Goal: Information Seeking & Learning: Learn about a topic

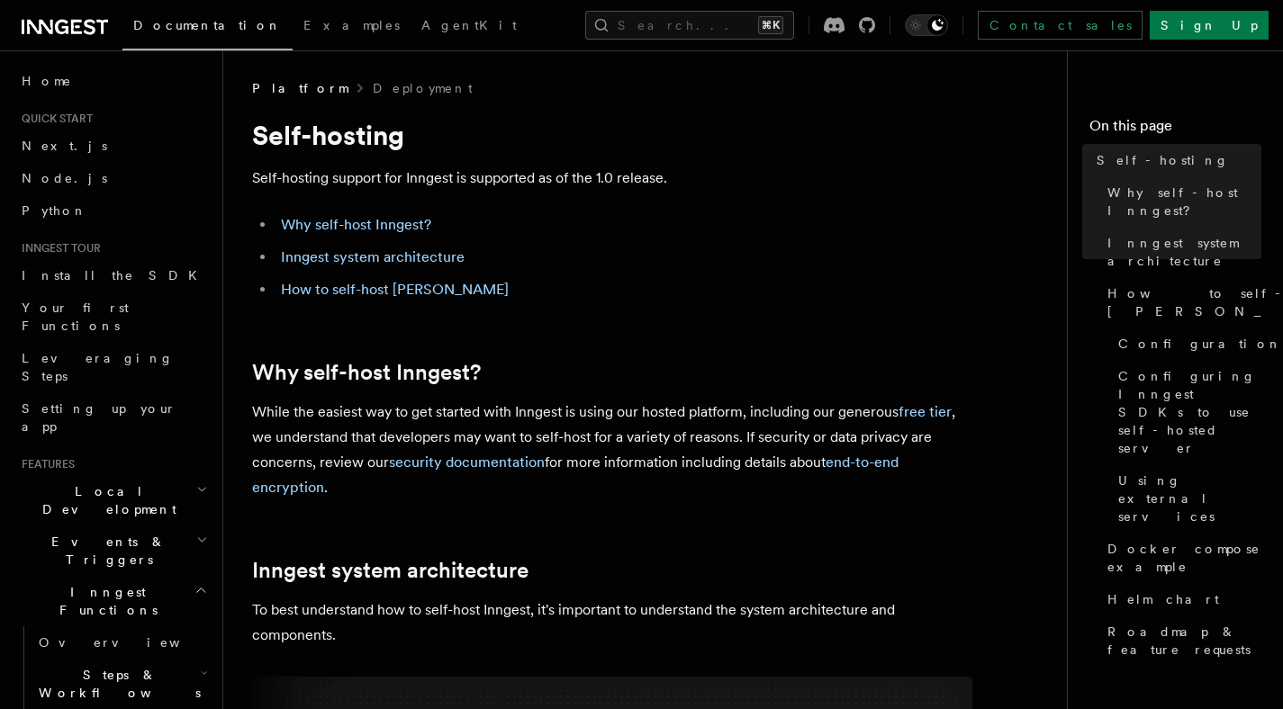
click at [770, 298] on li "How to self-host [PERSON_NAME]" at bounding box center [623, 289] width 697 height 25
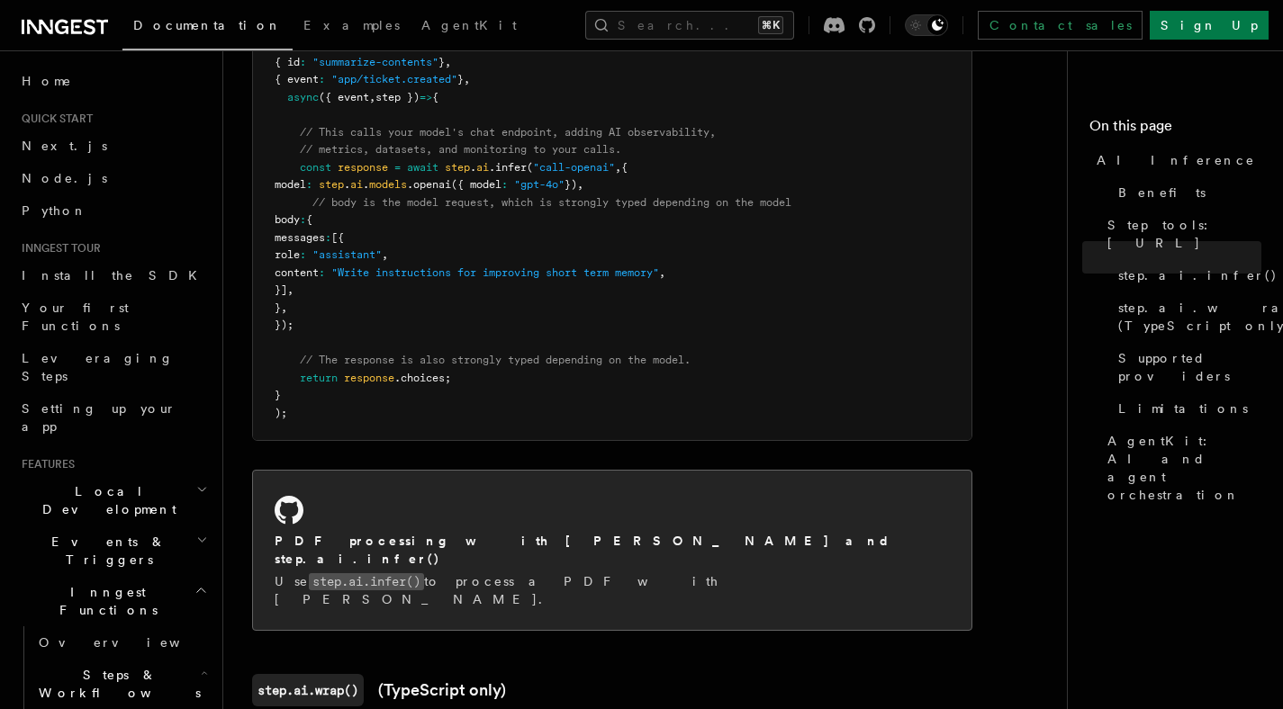
scroll to position [1156, 0]
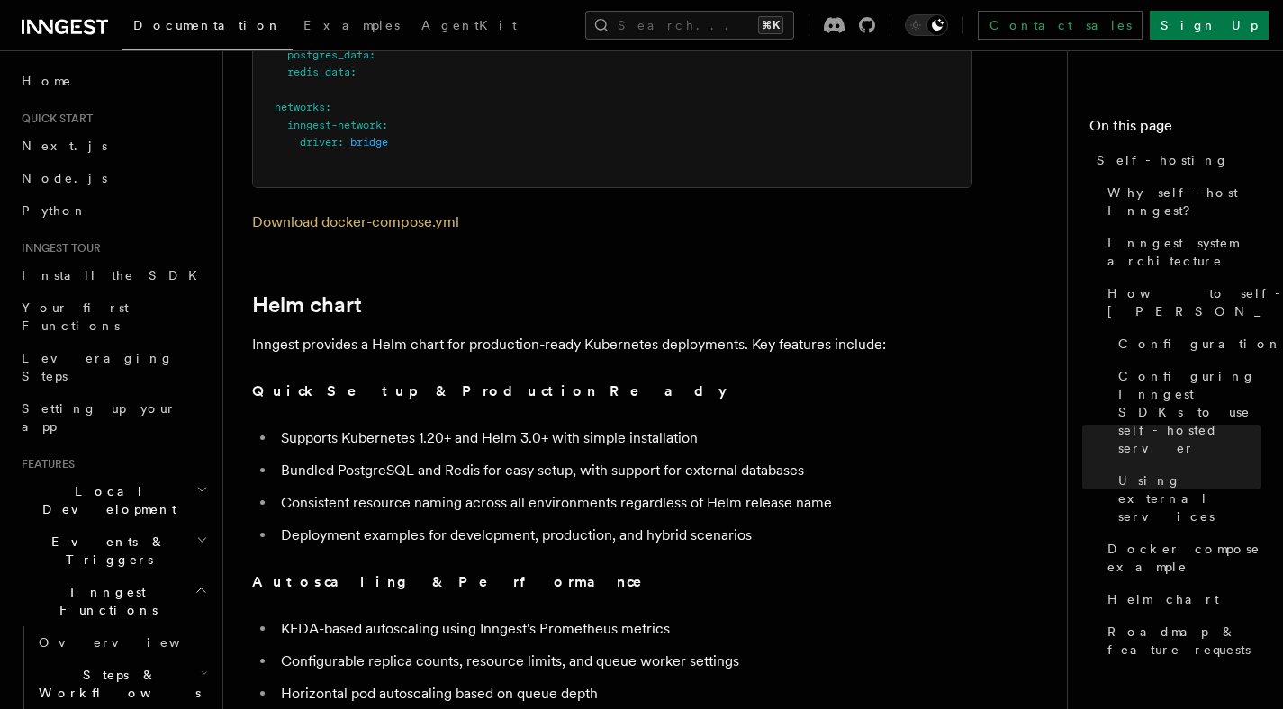
click at [429, 573] on strong "Autoscaling & Performance" at bounding box center [459, 581] width 415 height 17
